Goal: Task Accomplishment & Management: Manage account settings

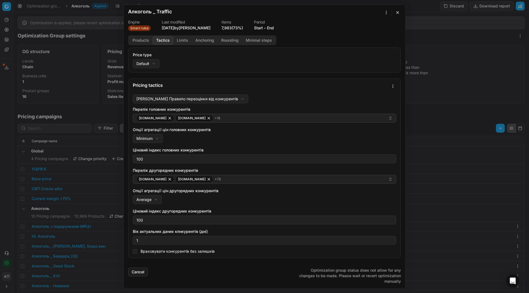
scroll to position [87, 0]
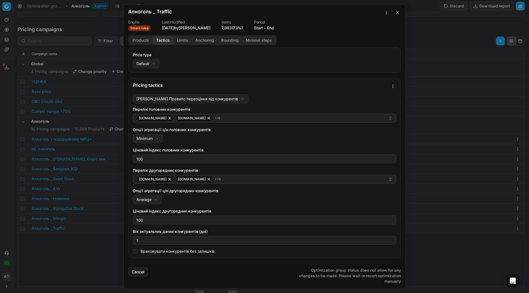
click at [396, 11] on button "button" at bounding box center [397, 12] width 7 height 7
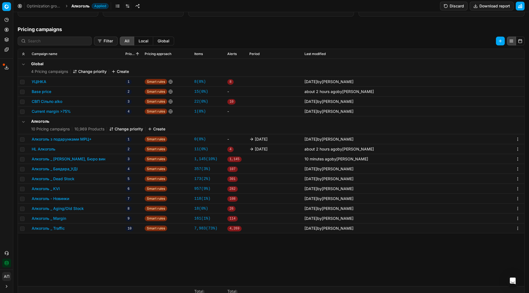
click at [69, 167] on button "Алкоголь _ Баядера_УДІ" at bounding box center [55, 169] width 46 height 6
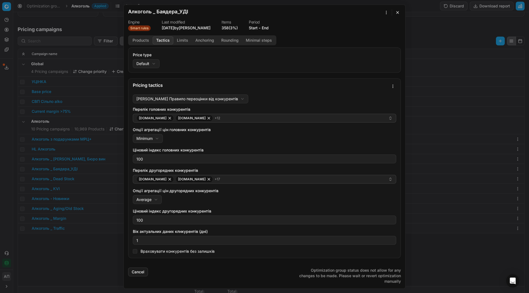
click at [164, 44] on button "Tactics" at bounding box center [162, 40] width 21 height 8
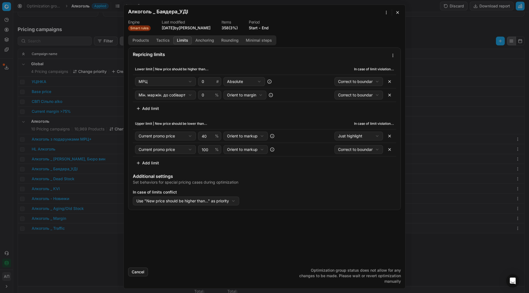
click at [178, 42] on button "Limits" at bounding box center [182, 40] width 18 height 8
click at [206, 40] on button "Anchoring" at bounding box center [205, 40] width 26 height 8
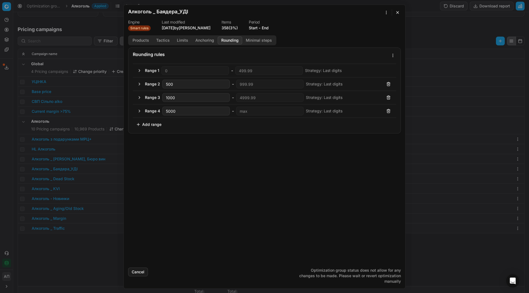
click at [220, 42] on button "Rounding" at bounding box center [229, 40] width 24 height 8
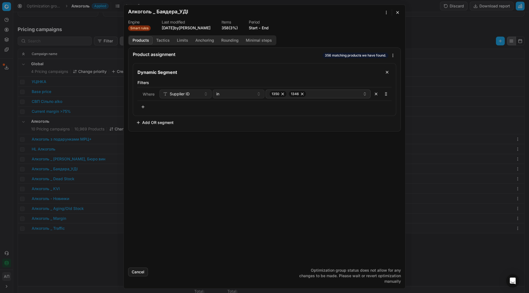
click at [143, 41] on button "Products" at bounding box center [141, 40] width 24 height 8
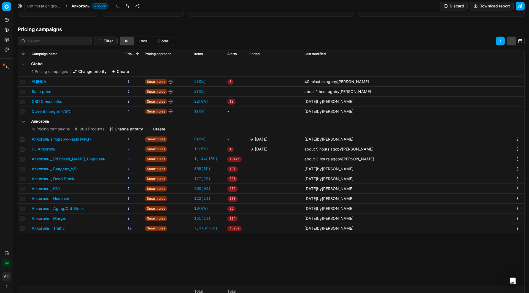
click at [58, 6] on link "Optimization groups" at bounding box center [44, 6] width 35 height 6
